Goal: Transaction & Acquisition: Purchase product/service

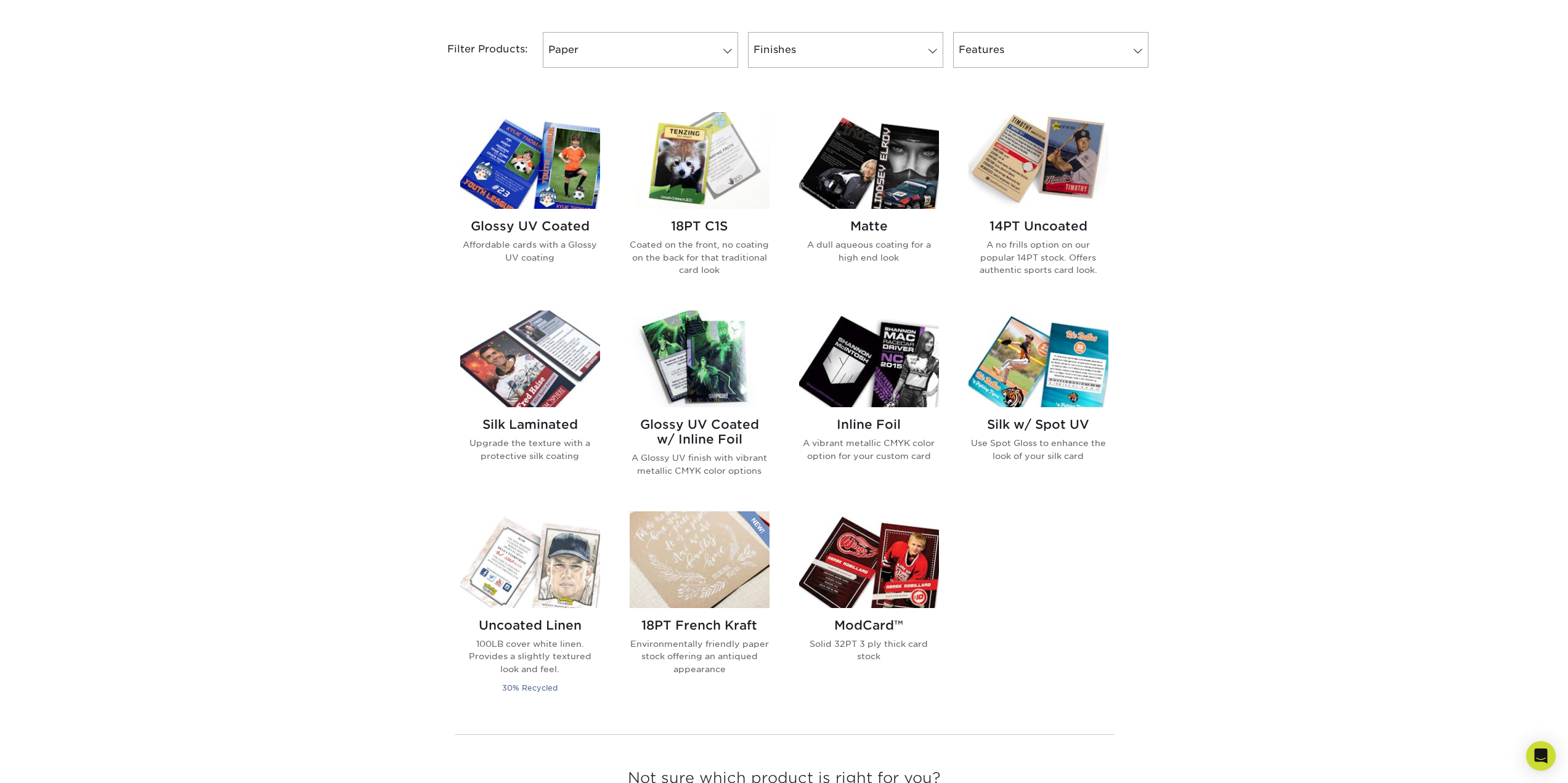
scroll to position [554, 0]
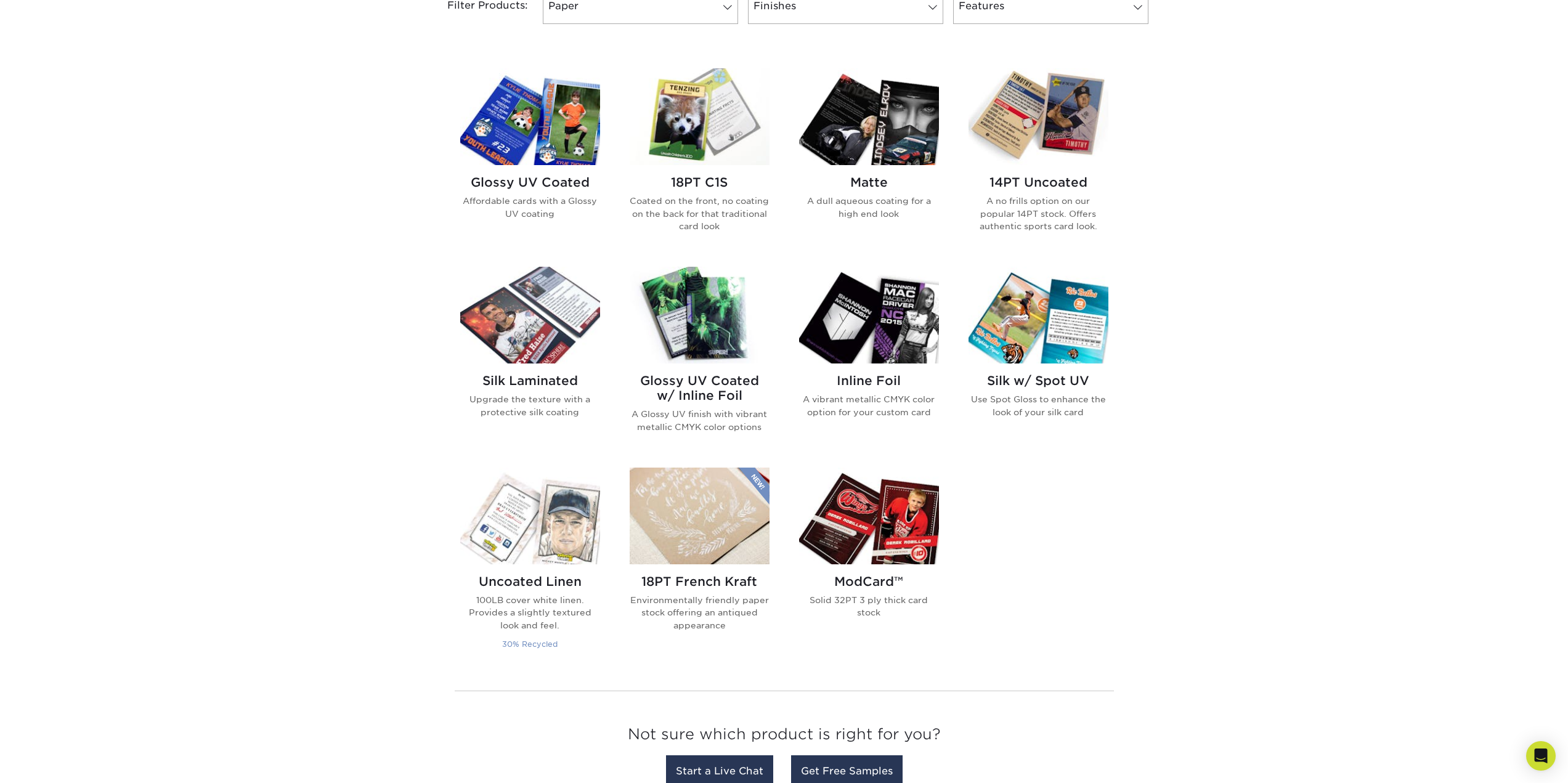
click at [513, 551] on img at bounding box center [530, 515] width 140 height 97
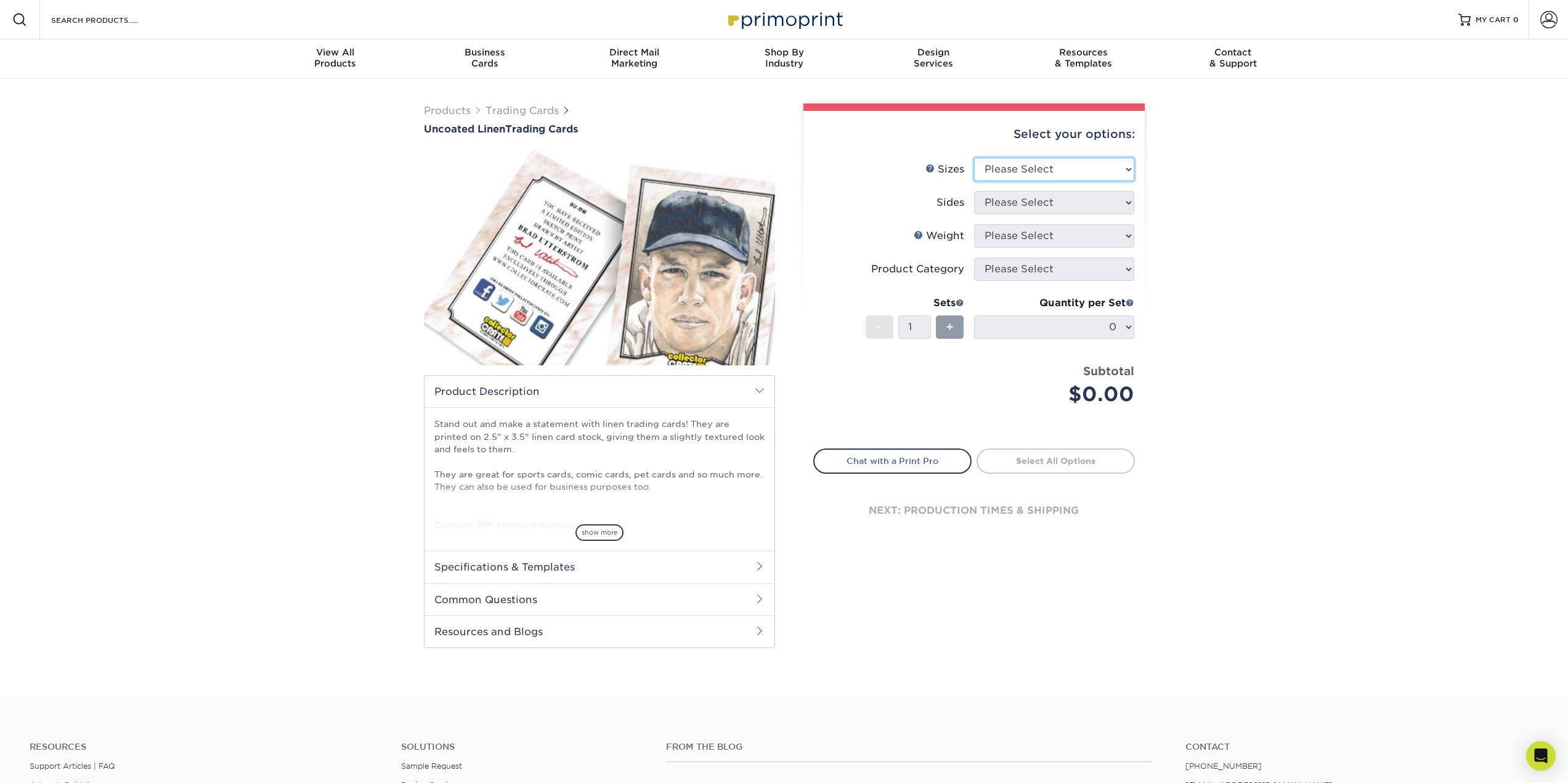
click at [1011, 163] on select "Please Select 2.5" x 3.5"" at bounding box center [1053, 170] width 160 height 24
select select "2.50x3.50"
click at [974, 158] on select "Please Select 2.5" x 3.5"" at bounding box center [1053, 170] width 160 height 24
click at [1022, 209] on select "Please Select Print Both Sides Print Front Only" at bounding box center [1053, 203] width 160 height 24
select select "13abbda7-1d64-4f25-8bb2-c179b224825d"
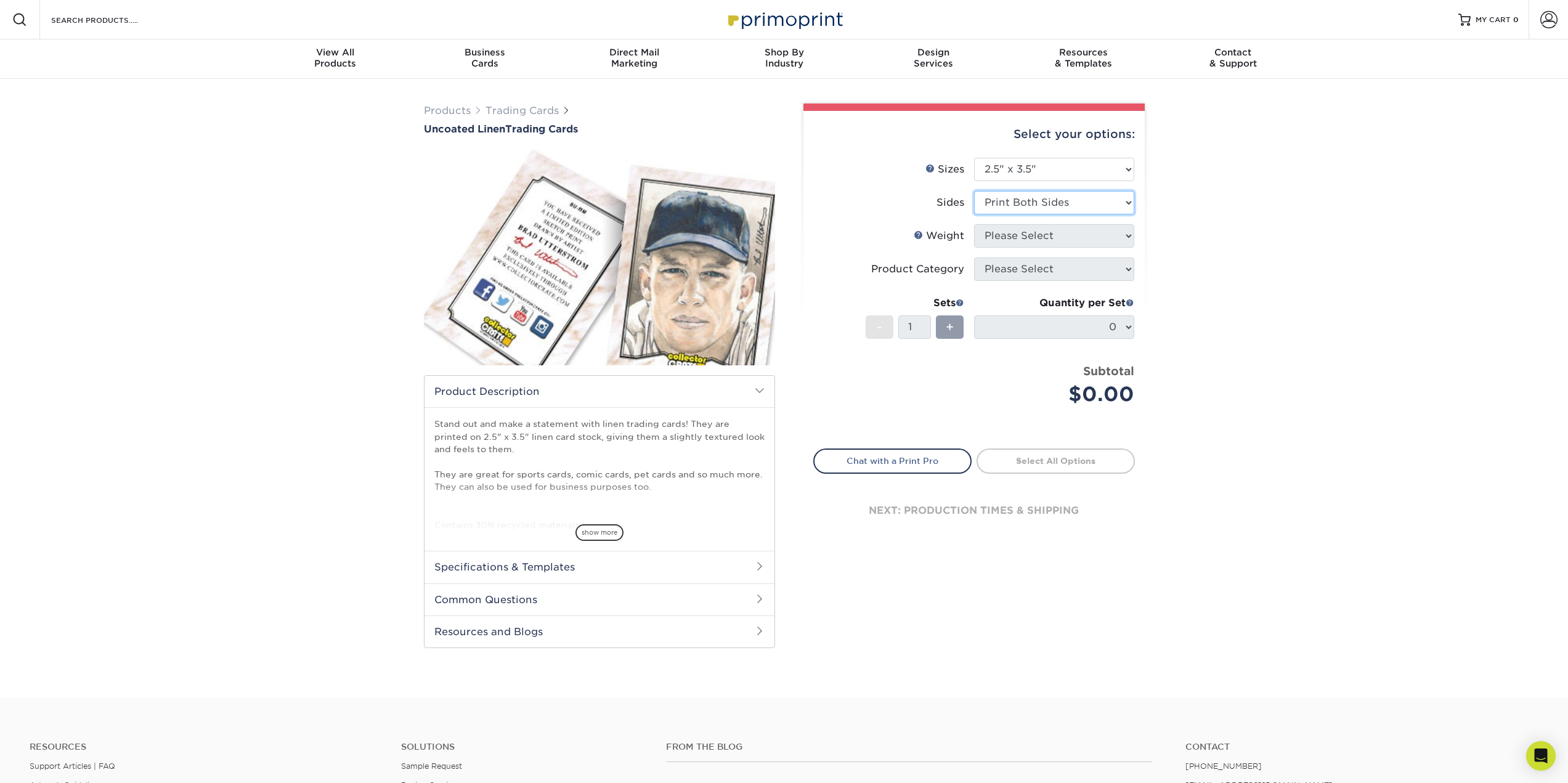
click at [974, 191] on select "Please Select Print Both Sides Print Front Only" at bounding box center [1053, 203] width 160 height 24
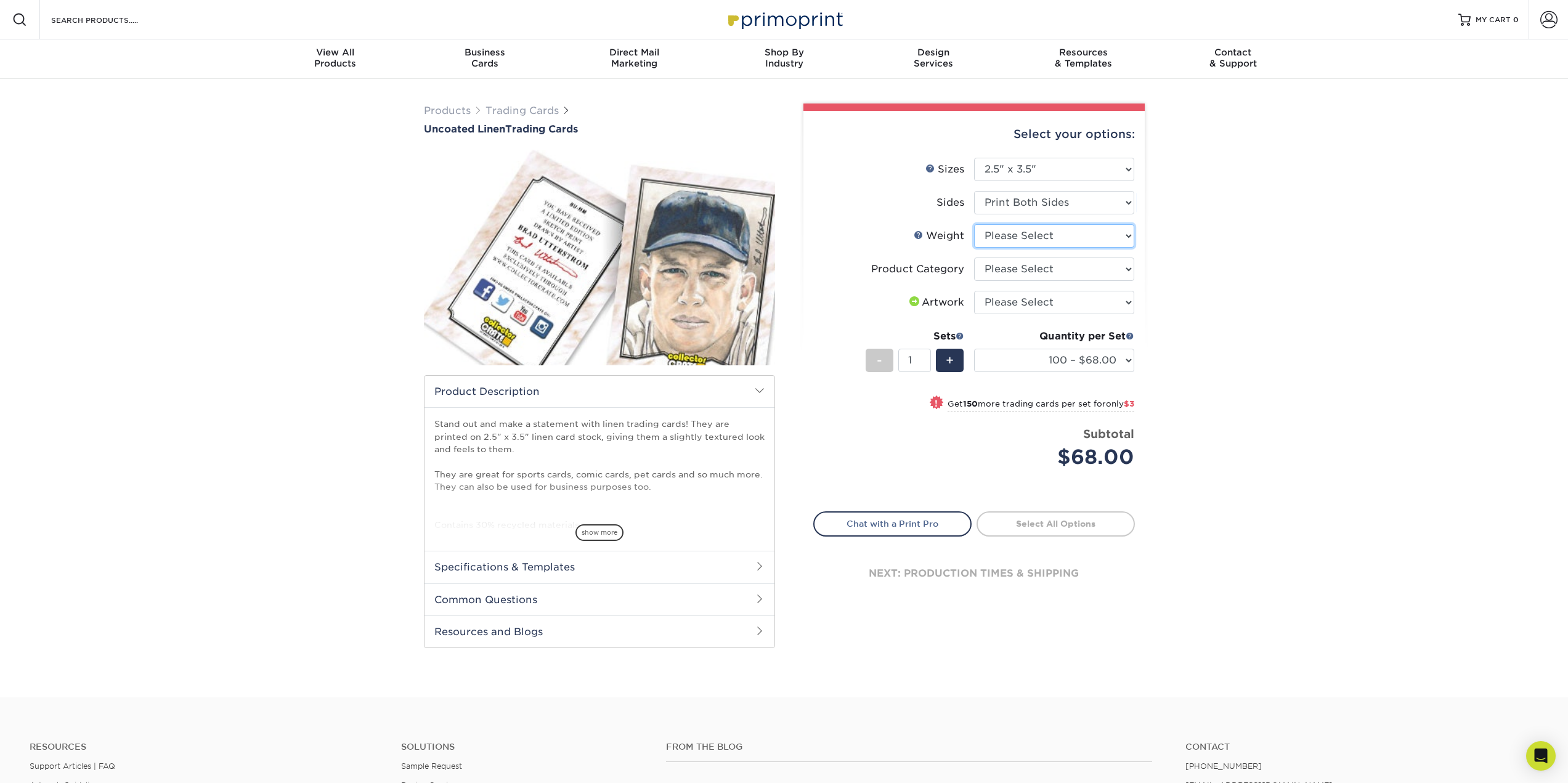
click at [997, 238] on select "Please Select 100LB" at bounding box center [1053, 236] width 160 height 24
select select "100LB"
click at [974, 224] on select "Please Select 100LB" at bounding box center [1053, 236] width 160 height 24
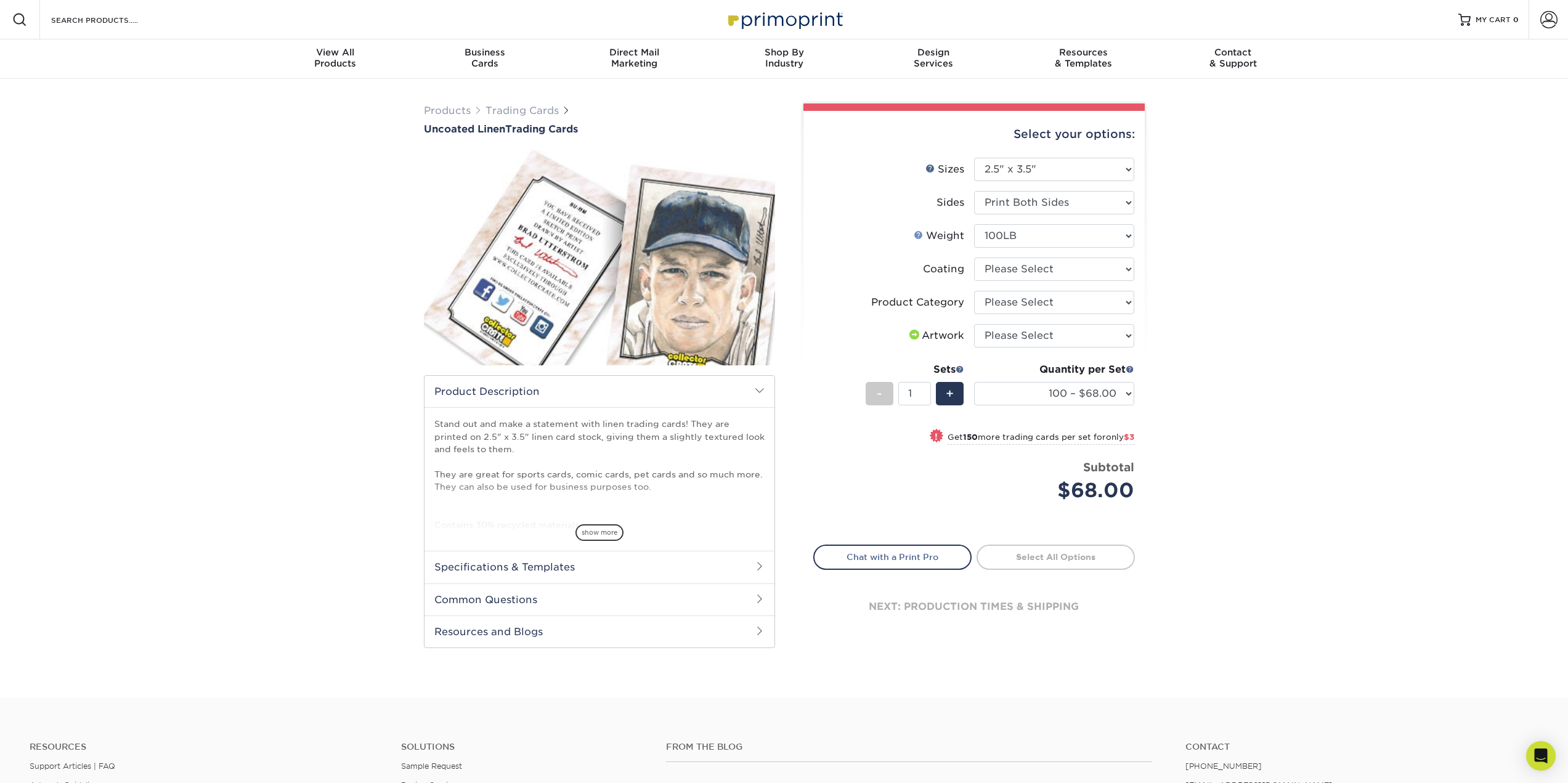
click at [917, 234] on link "Weight Help" at bounding box center [918, 234] width 10 height 10
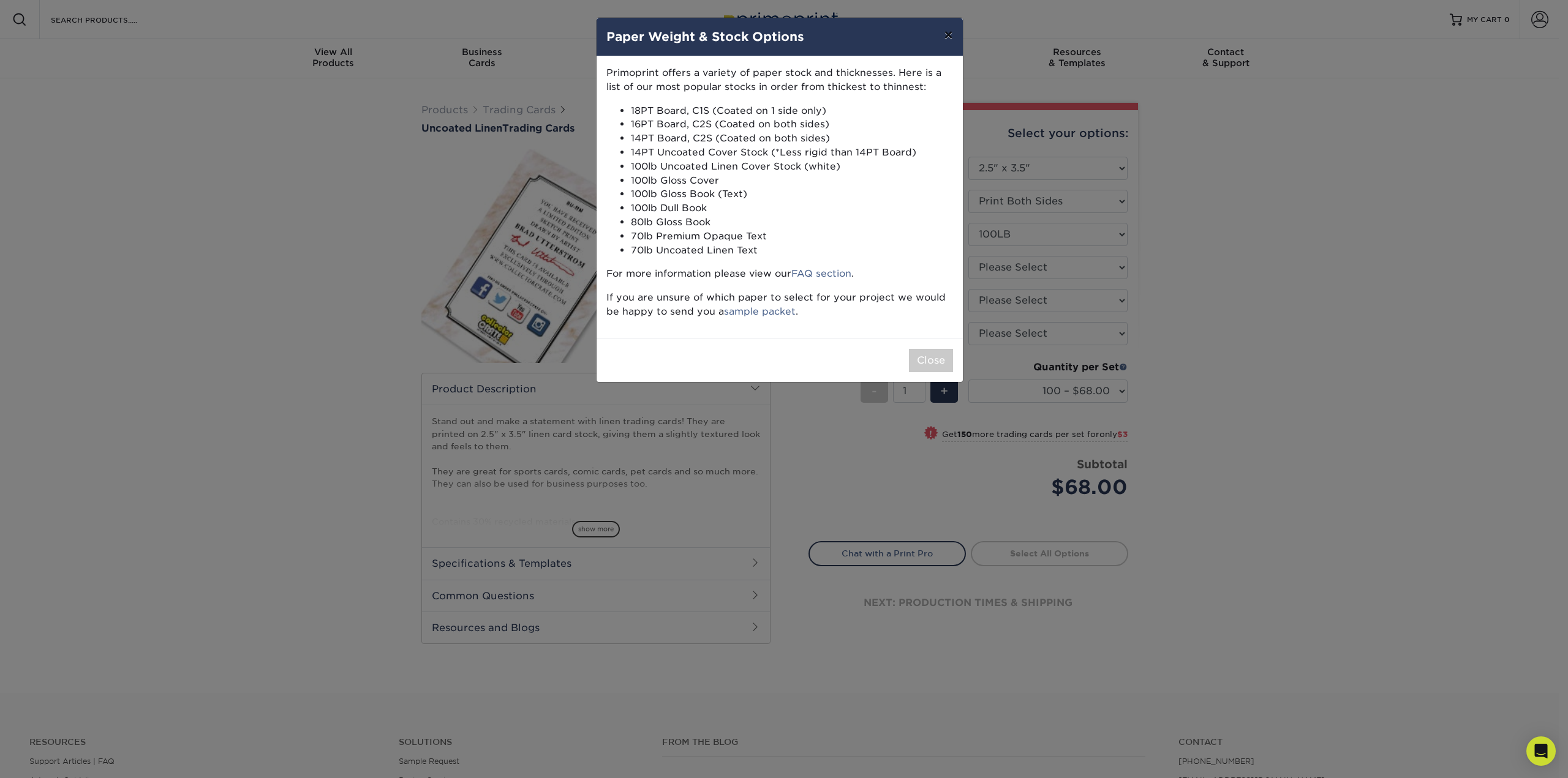
click at [938, 31] on button "×" at bounding box center [948, 34] width 28 height 34
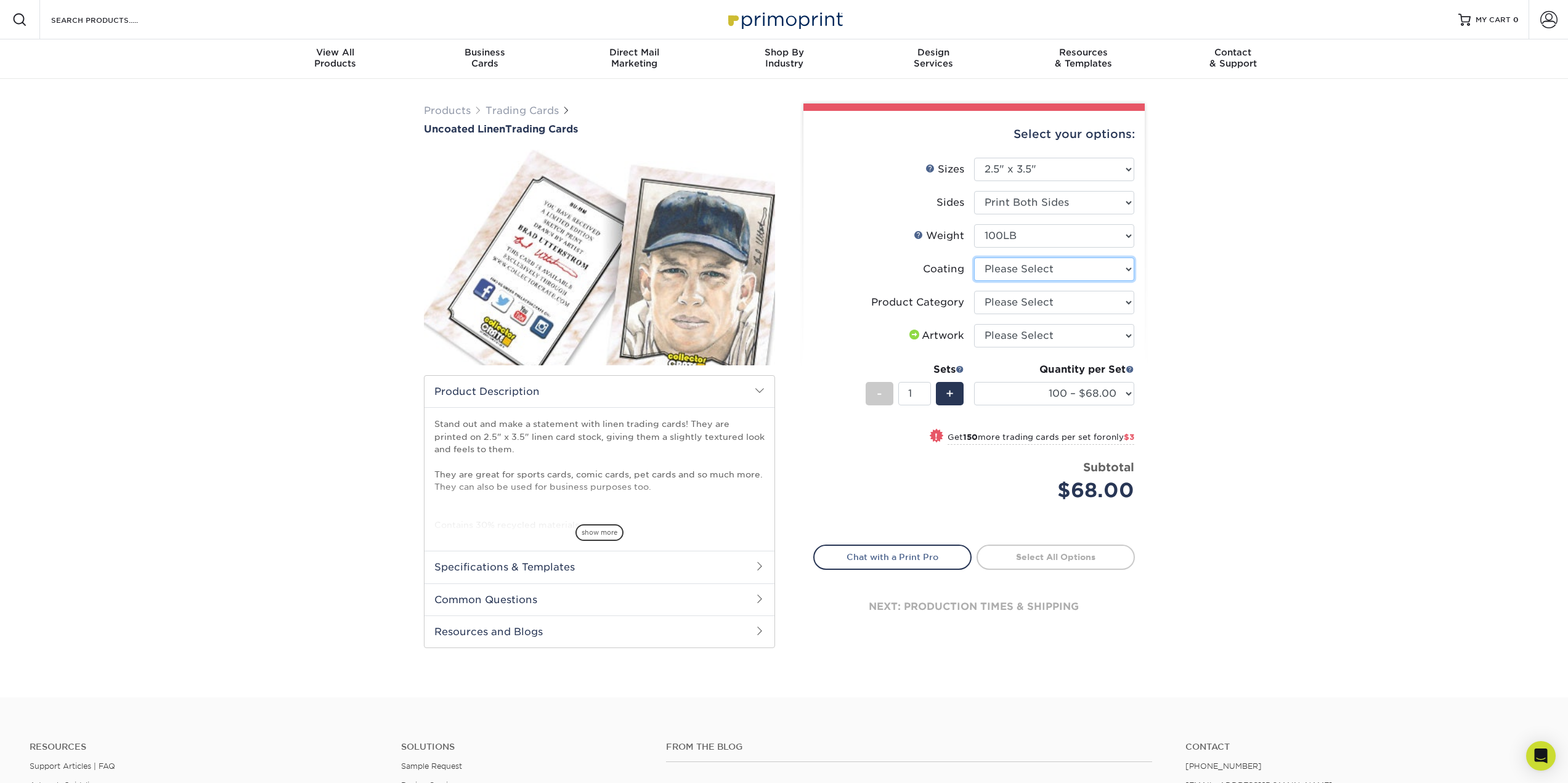
click at [1025, 268] on select at bounding box center [1053, 269] width 160 height 24
select select "3e7618de-abca-4bda-9f97-8b9129e913d8"
click at [974, 257] on select at bounding box center [1053, 269] width 160 height 24
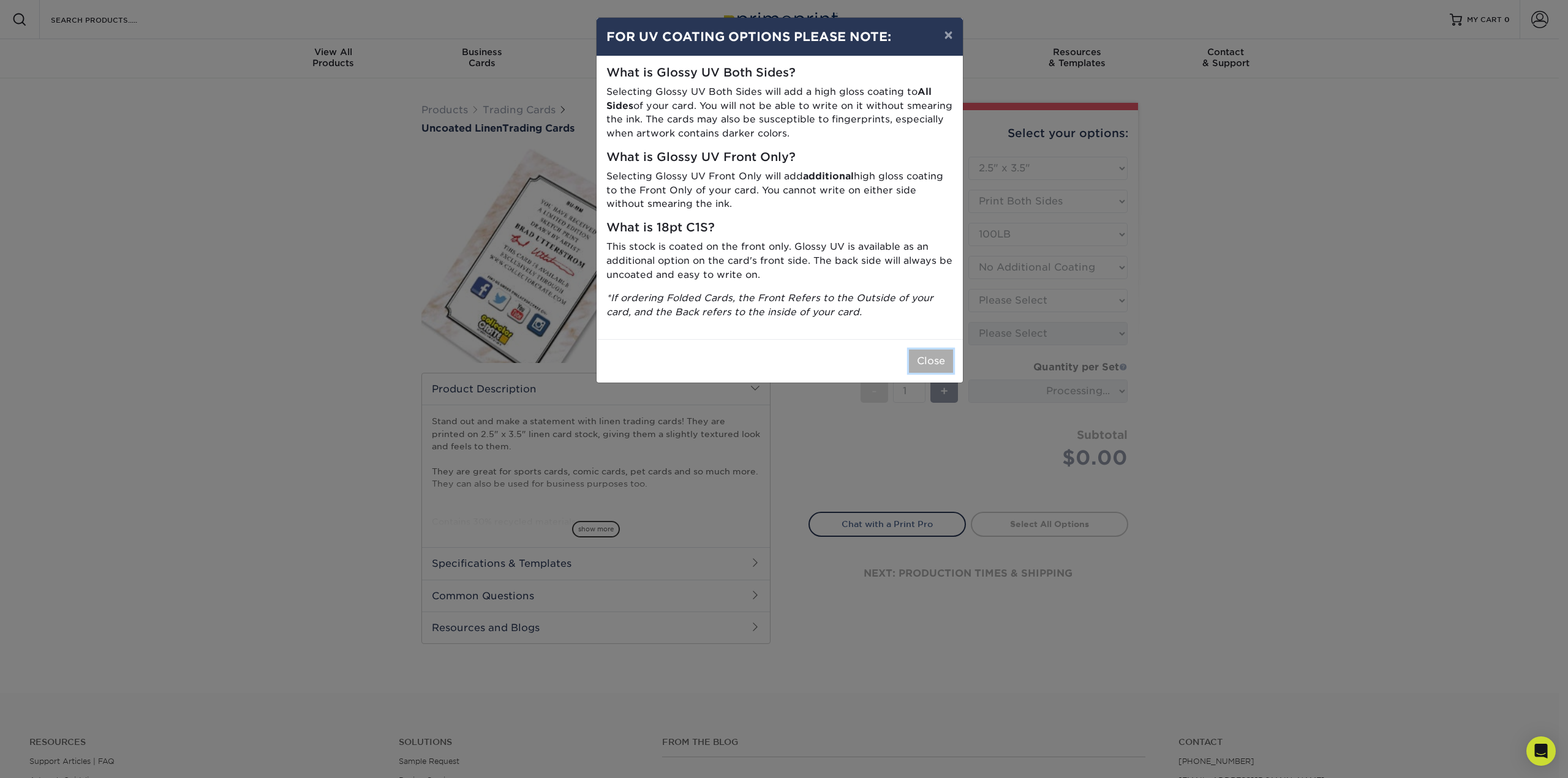
click at [945, 362] on button "Close" at bounding box center [931, 361] width 44 height 23
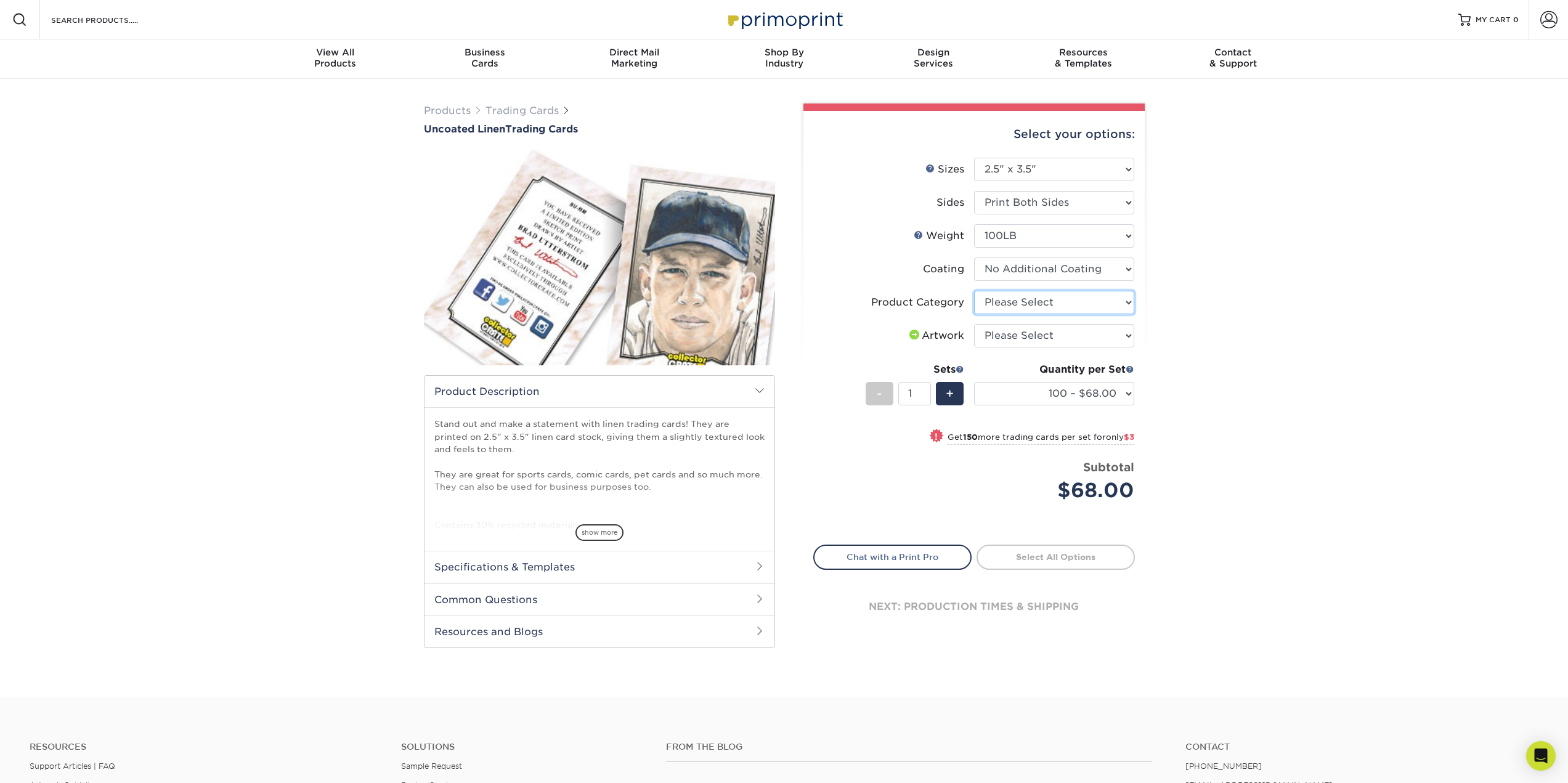
drag, startPoint x: 1037, startPoint y: 307, endPoint x: 1037, endPoint y: 314, distance: 7.0
click at [1037, 314] on li "Product Category Please Select Trading Cards" at bounding box center [974, 307] width 321 height 33
click at [1059, 349] on li "Artwork Please Select I will upload files I need a design - $100" at bounding box center [974, 341] width 321 height 33
click at [1059, 338] on select "Please Select I will upload files I need a design - $100" at bounding box center [1053, 336] width 160 height 24
select select "upload"
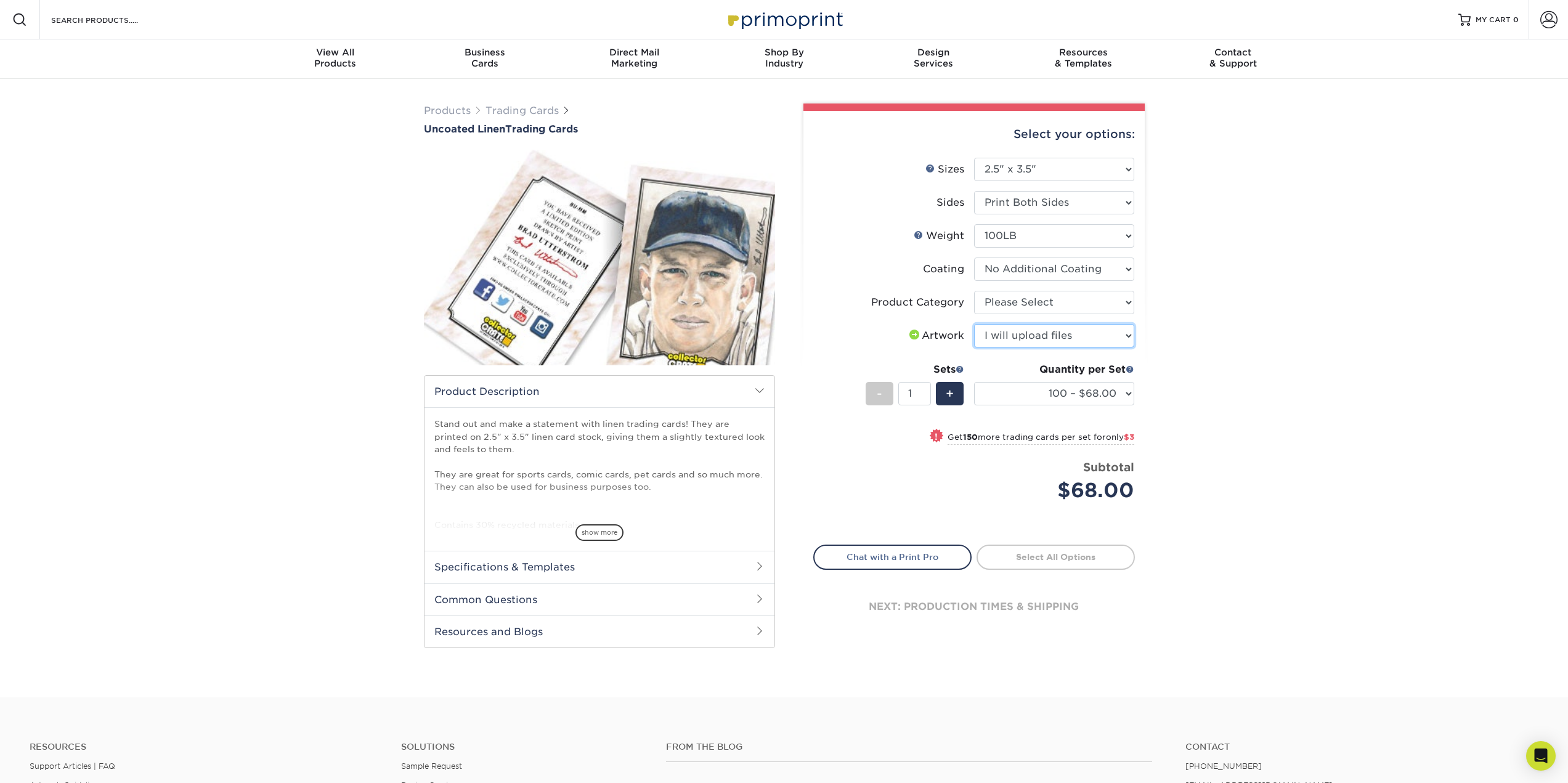
click at [974, 324] on select "Please Select I will upload files I need a design - $100" at bounding box center [1053, 336] width 160 height 24
